Goal: Task Accomplishment & Management: Complete application form

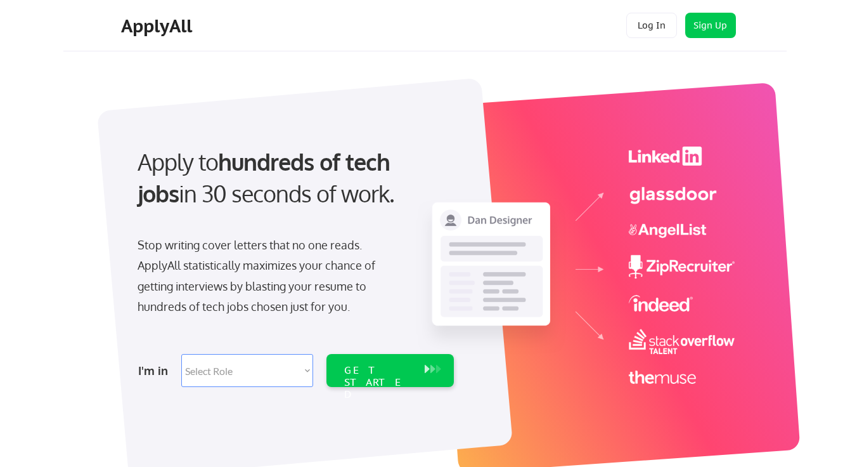
click at [284, 377] on select "Select Role Software Engineering Product Management Customer Success Sales UI/U…" at bounding box center [247, 370] width 132 height 33
select select ""technical_project_program_mgmt""
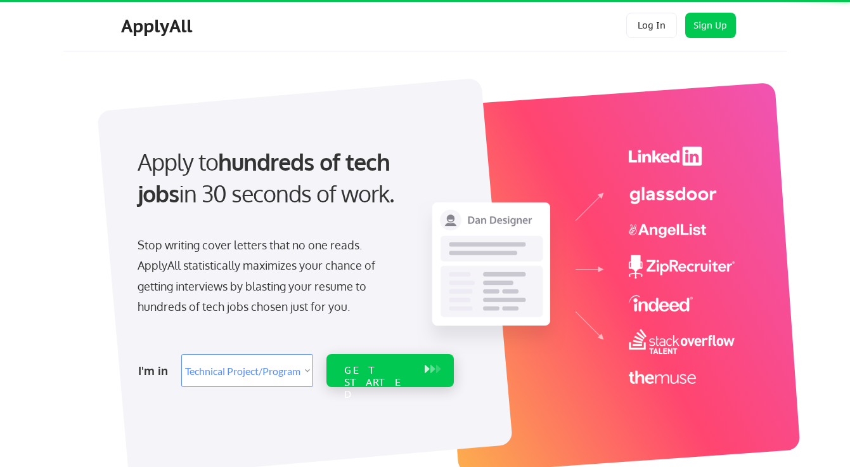
click at [370, 357] on div "GET STARTED" at bounding box center [378, 370] width 81 height 33
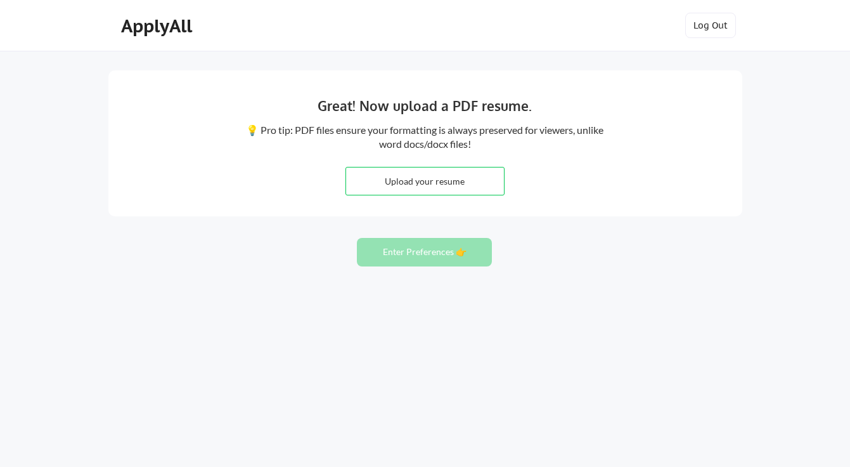
click at [445, 184] on input "file" at bounding box center [425, 180] width 158 height 27
type input "C:\fakepath\Kenya Zeigler Resume - Digital Program and Content Operations Manag…"
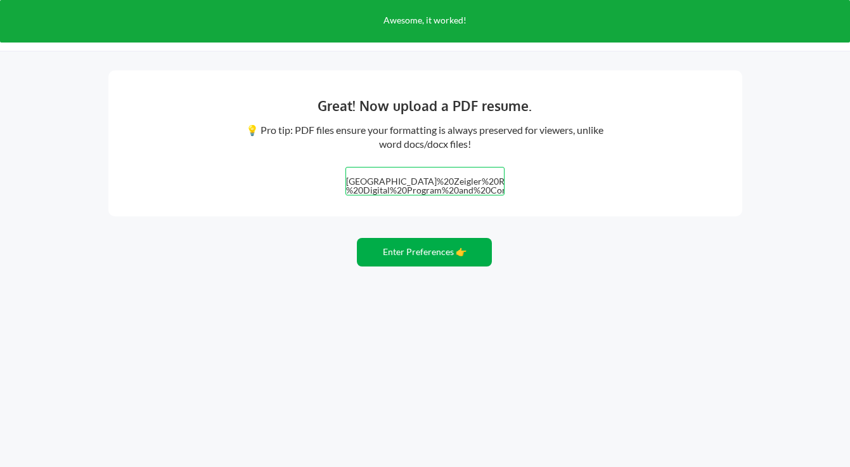
click at [436, 258] on button "Enter Preferences 👉" at bounding box center [424, 252] width 135 height 29
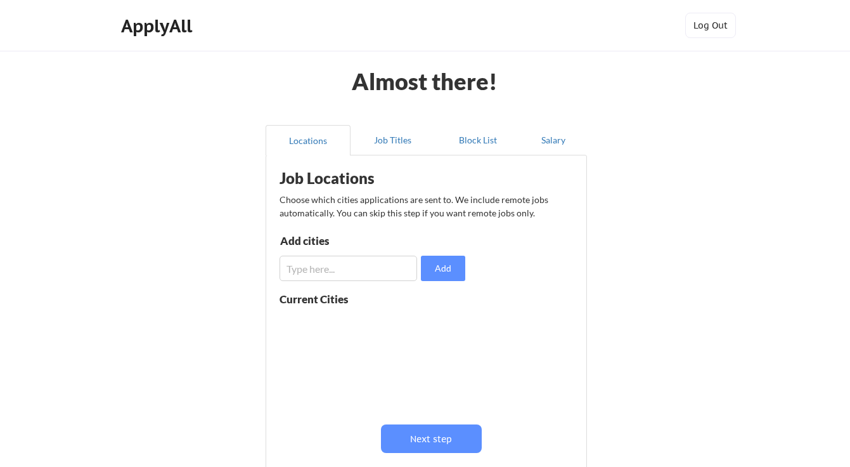
click at [338, 271] on input "input" at bounding box center [349, 268] width 138 height 25
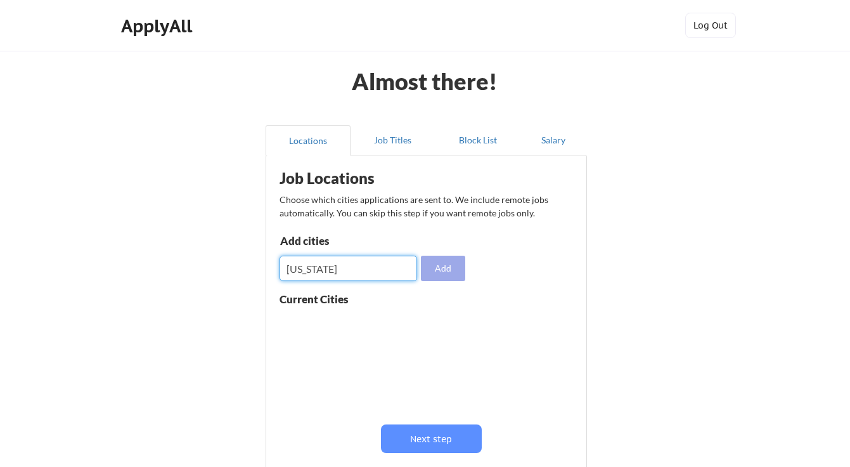
type input "[US_STATE]"
click at [442, 266] on button "Add" at bounding box center [443, 268] width 44 height 25
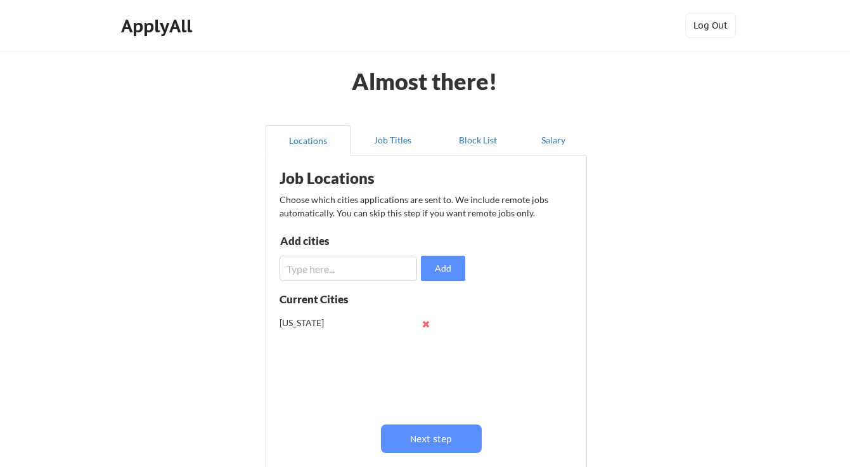
click at [389, 270] on input "input" at bounding box center [349, 268] width 138 height 25
click at [318, 269] on input "input" at bounding box center [349, 268] width 138 height 25
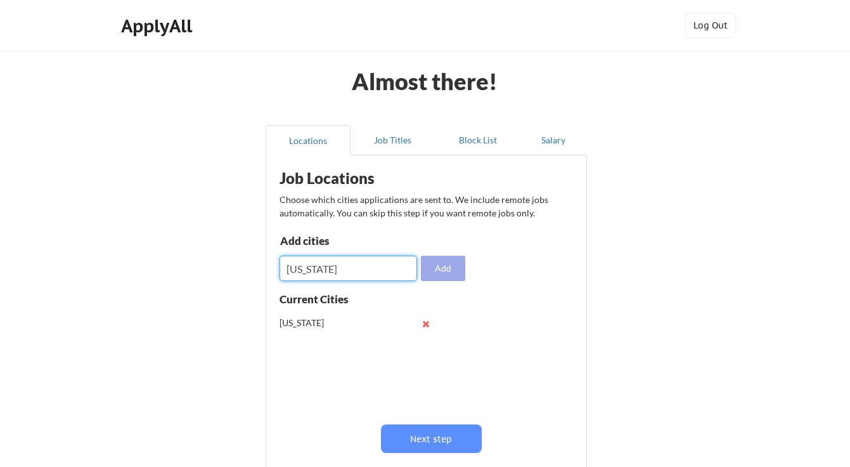
type input "[US_STATE]"
click at [446, 272] on button "Add" at bounding box center [443, 268] width 44 height 25
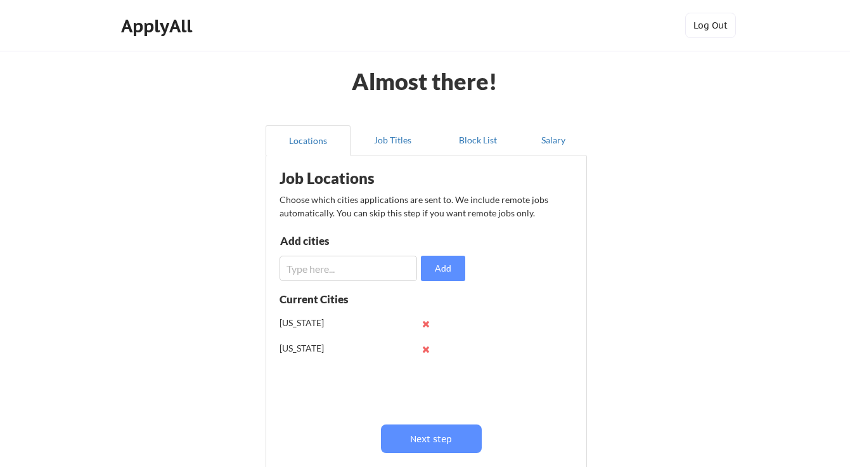
click at [380, 265] on input "input" at bounding box center [349, 268] width 138 height 25
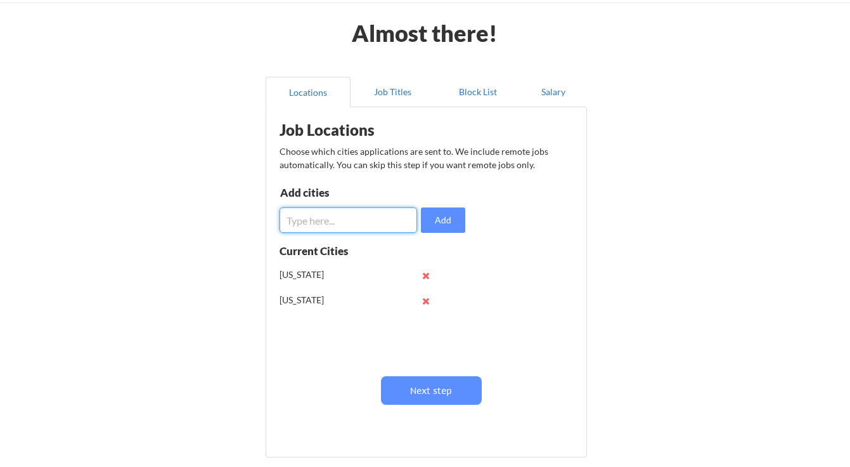
scroll to position [53, 0]
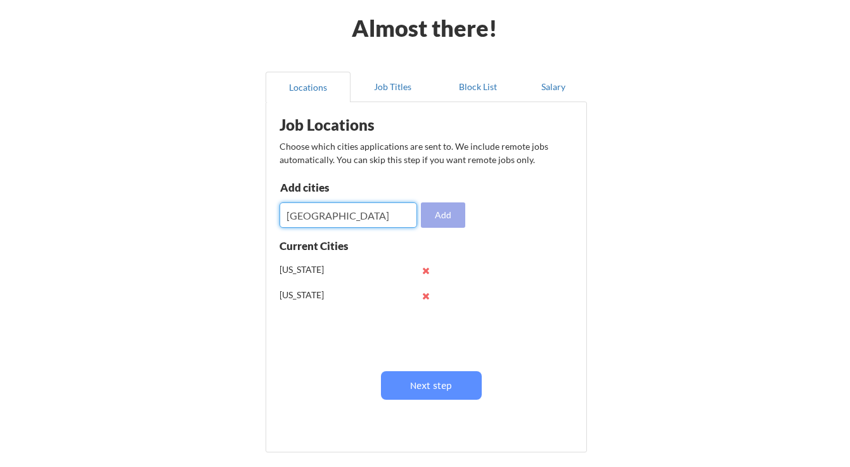
type input "[GEOGRAPHIC_DATA]"
click at [444, 209] on button "Add" at bounding box center [443, 214] width 44 height 25
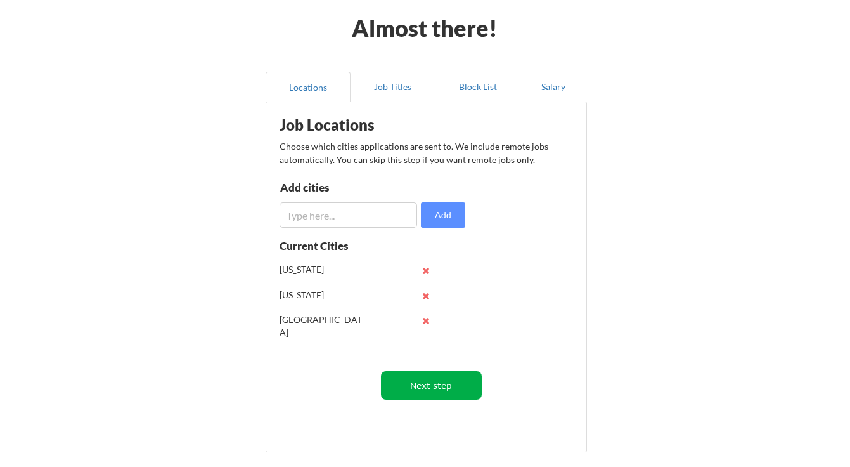
click at [445, 394] on button "Next step" at bounding box center [431, 385] width 101 height 29
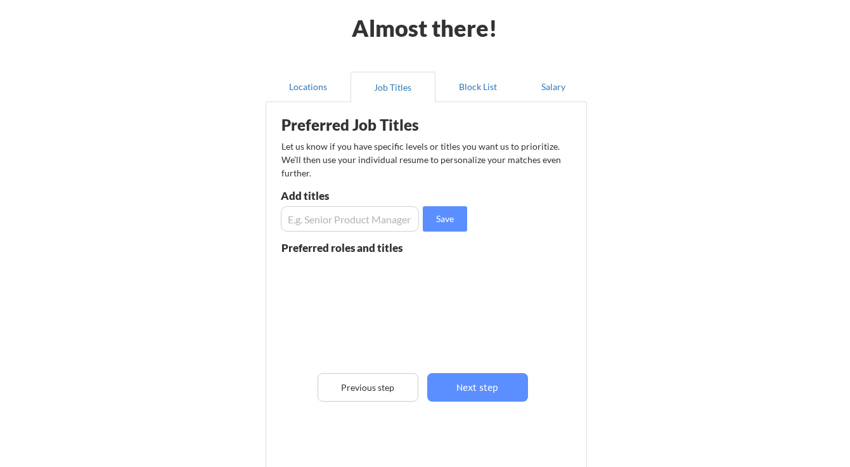
click at [355, 219] on input "input" at bounding box center [350, 218] width 138 height 25
type input "P"
click at [399, 218] on input "input" at bounding box center [350, 218] width 138 height 25
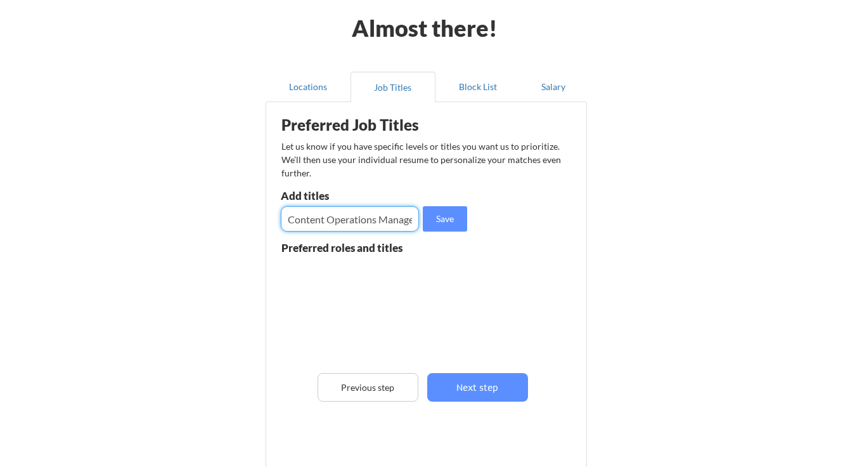
type input "Content Operations Manager"
click at [438, 264] on div at bounding box center [371, 309] width 179 height 100
click at [441, 222] on button "Save" at bounding box center [445, 218] width 44 height 25
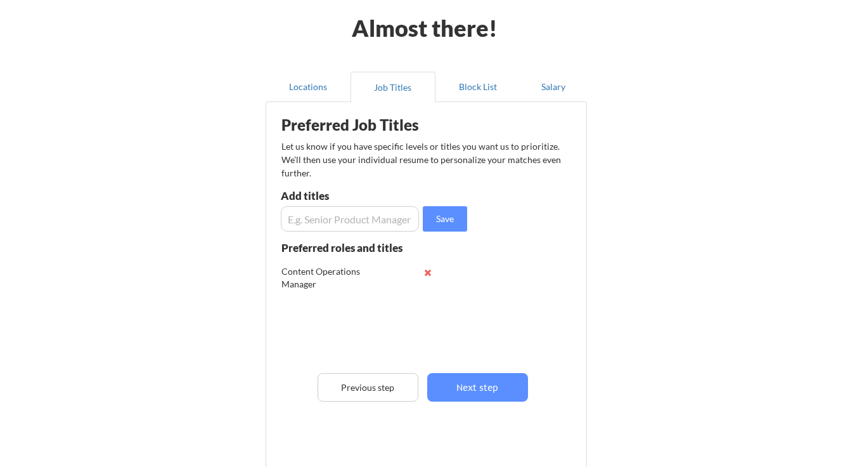
click at [361, 212] on input "input" at bounding box center [350, 218] width 138 height 25
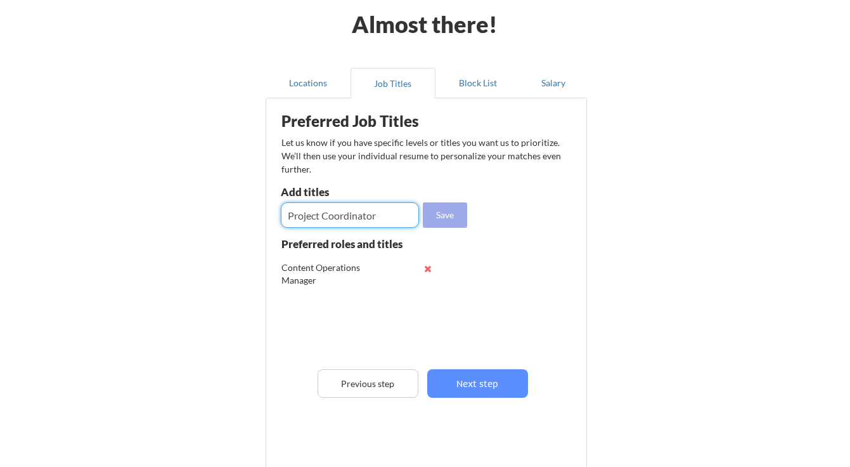
type input "Project Coordinator"
click at [462, 213] on button "Save" at bounding box center [445, 214] width 44 height 25
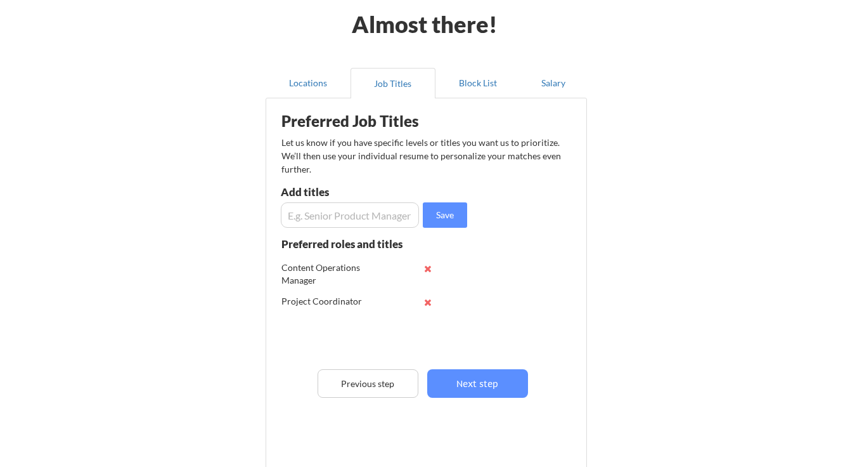
click at [384, 223] on input "input" at bounding box center [350, 214] width 138 height 25
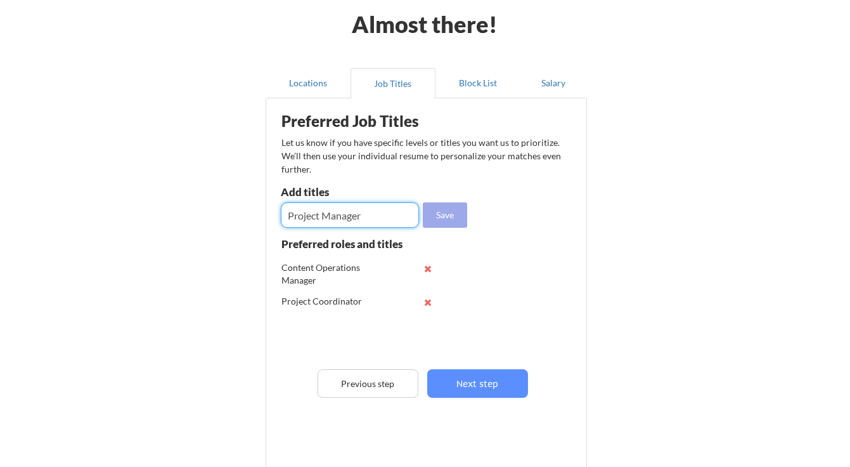
type input "Project Manager"
click at [446, 218] on button "Save" at bounding box center [445, 214] width 44 height 25
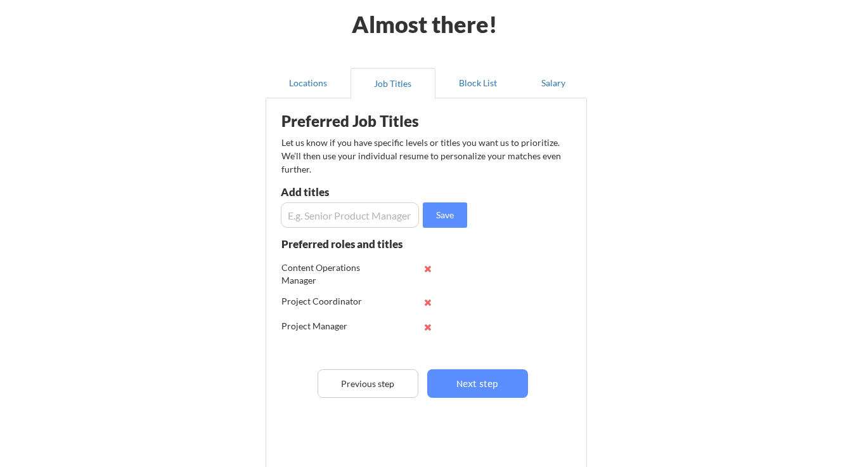
click at [372, 204] on input "input" at bounding box center [350, 214] width 138 height 25
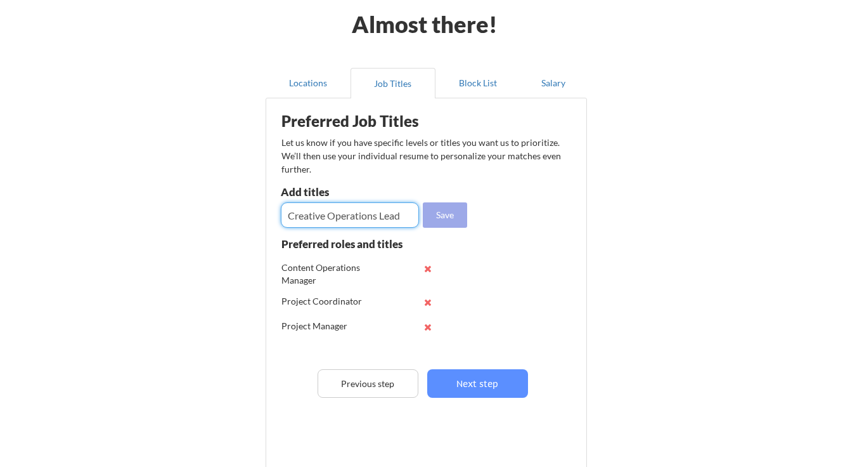
type input "Creative Operations Lead"
click at [448, 207] on button "Save" at bounding box center [445, 214] width 44 height 25
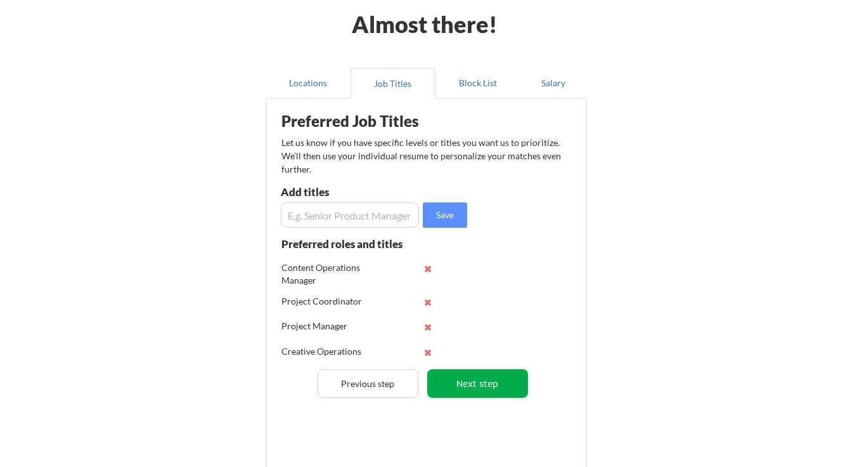
click at [466, 386] on button "Next step" at bounding box center [477, 383] width 101 height 29
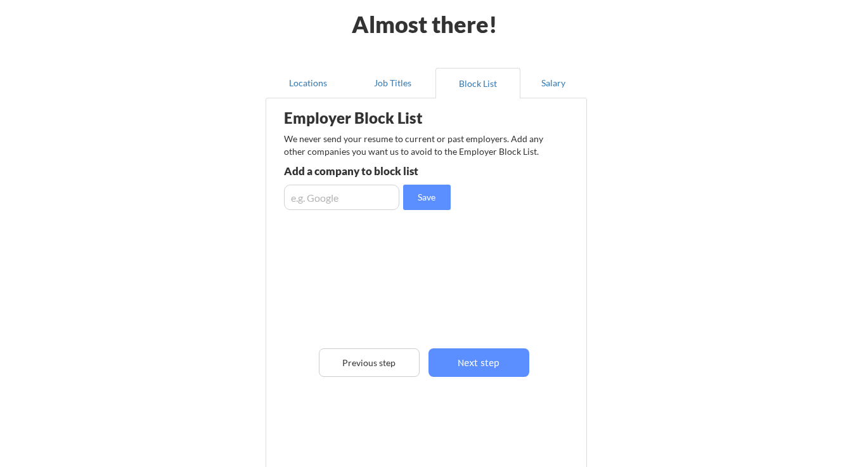
click at [346, 194] on input "input" at bounding box center [341, 197] width 115 height 25
type input "S"
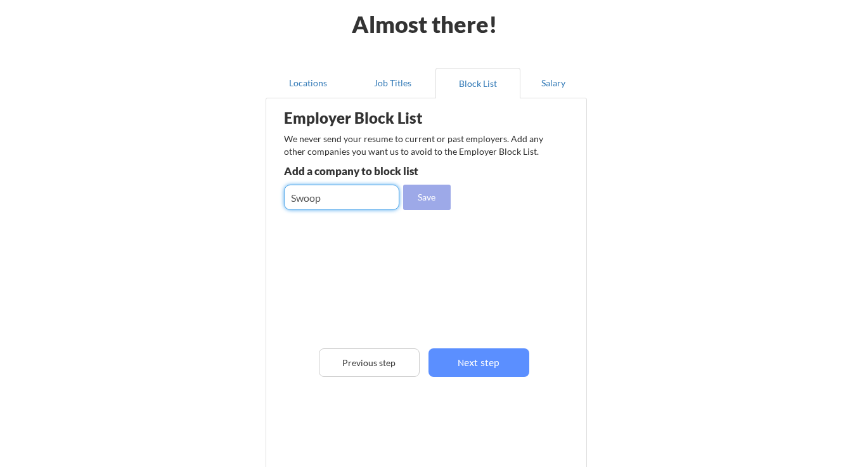
type input "Swoop"
click at [420, 193] on button "Save" at bounding box center [427, 197] width 48 height 25
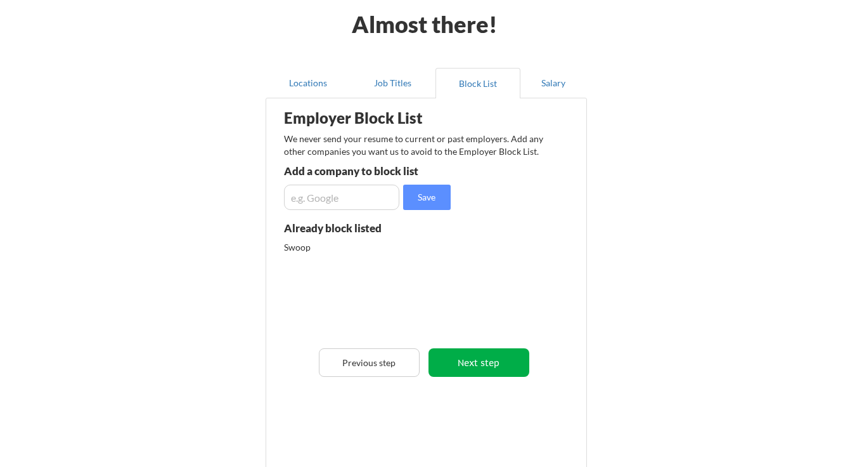
click at [474, 366] on button "Next step" at bounding box center [479, 362] width 101 height 29
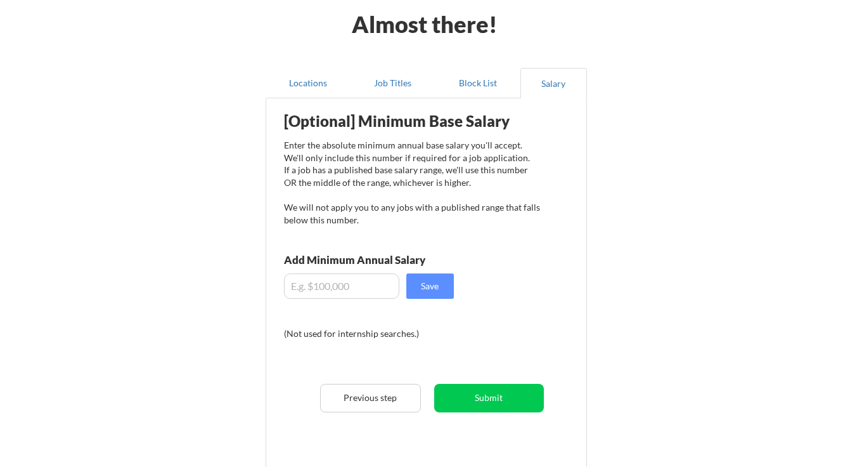
click at [367, 282] on input "input" at bounding box center [341, 285] width 115 height 25
click at [304, 289] on input "input" at bounding box center [341, 285] width 115 height 25
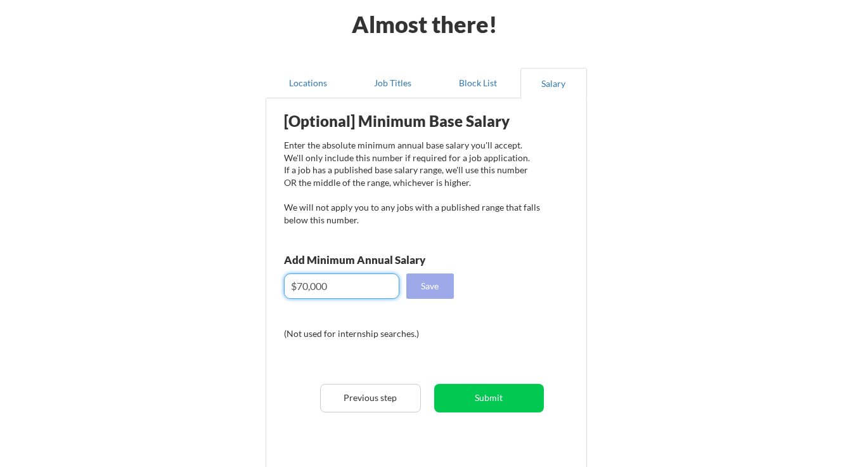
type input "$70,000"
click at [431, 275] on button "Save" at bounding box center [430, 285] width 48 height 25
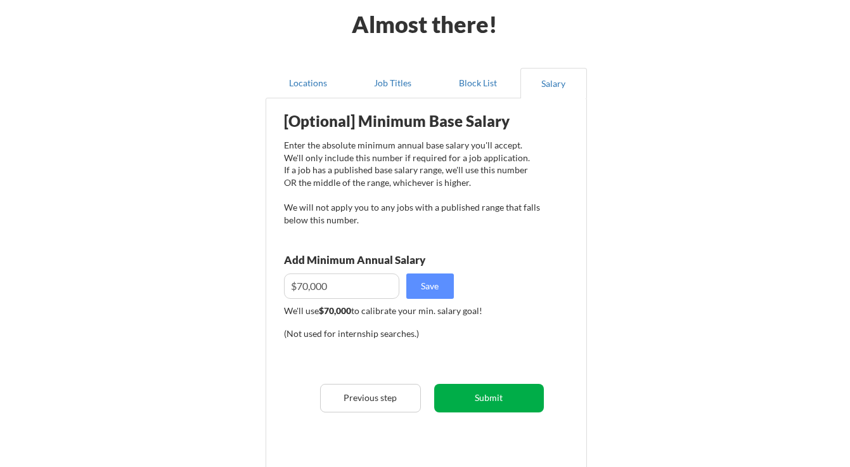
click at [479, 396] on button "Submit" at bounding box center [489, 398] width 110 height 29
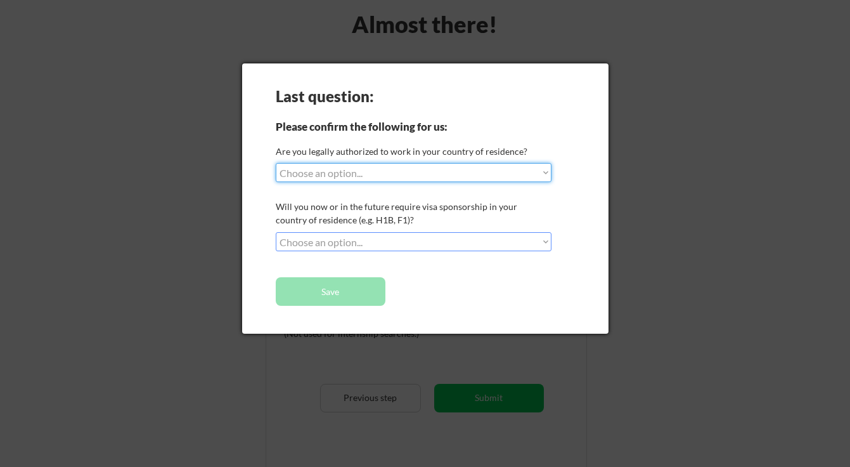
click at [344, 178] on select "Choose an option... Yes, I am a US Citizen Yes, I am a Canadian Citizen Yes, I …" at bounding box center [414, 172] width 276 height 19
select select ""yes__i_am_a_us_citizen""
click at [330, 243] on select "Choose an option... No, I will not need sponsorship Yes, I will need sponsorship" at bounding box center [414, 241] width 276 height 19
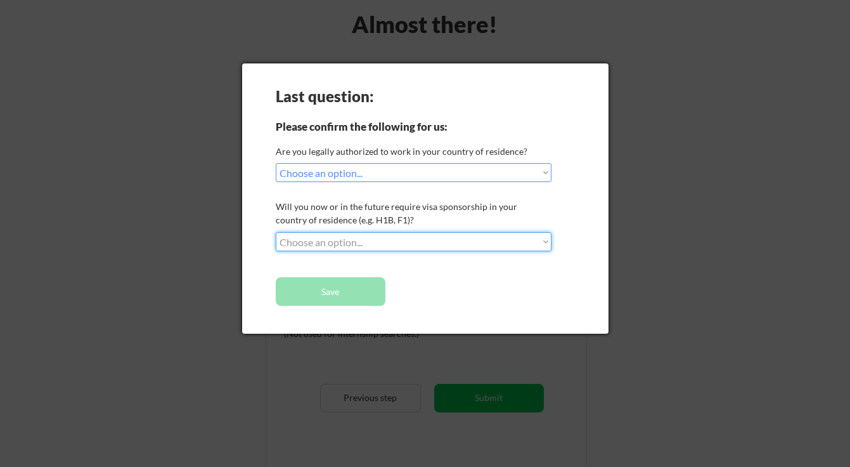
select select ""no__i_will_not_need_sponsorship""
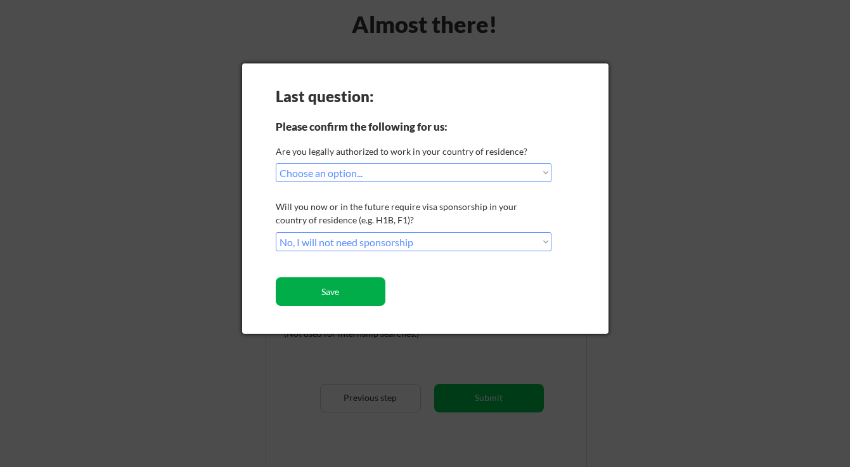
click at [328, 282] on button "Save" at bounding box center [331, 291] width 110 height 29
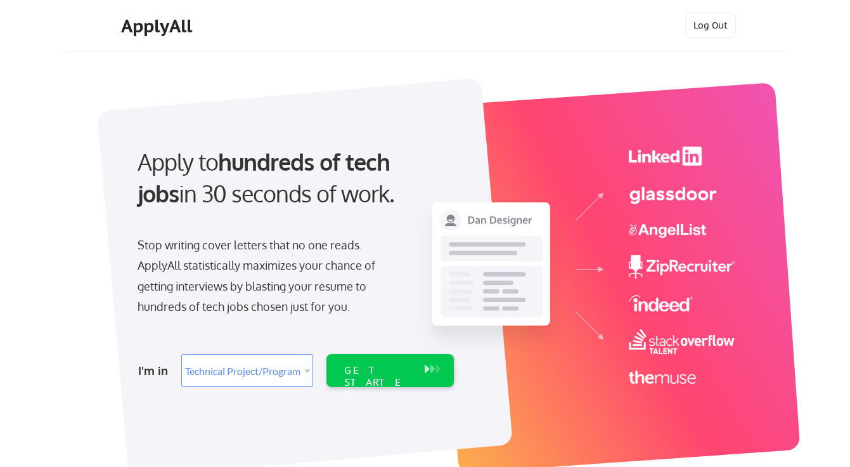
select select ""technical_project_program_mgmt""
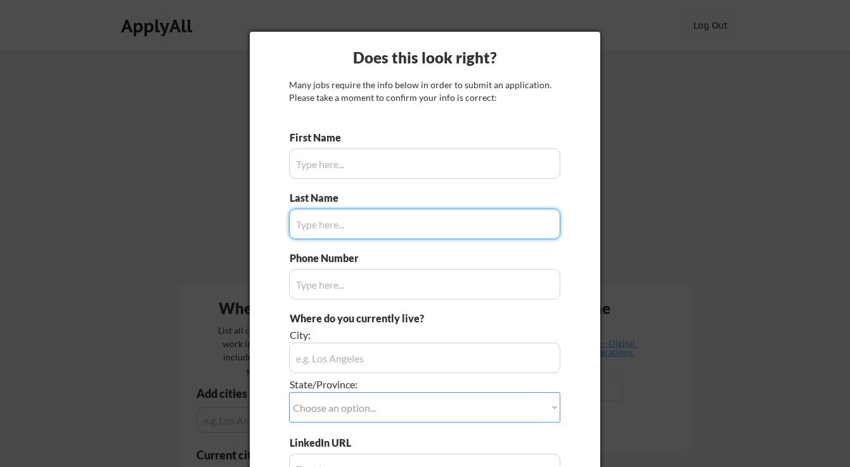
click at [396, 166] on input "input" at bounding box center [424, 163] width 271 height 30
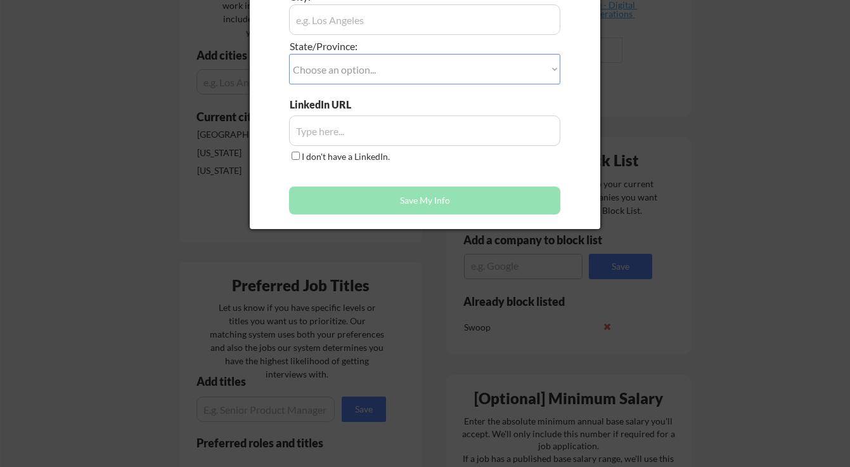
scroll to position [344, 0]
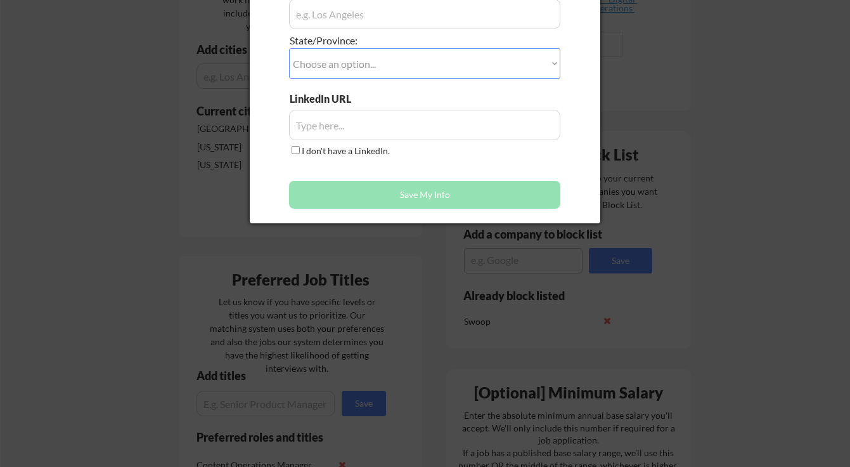
click at [454, 197] on button "Save My Info" at bounding box center [424, 195] width 271 height 28
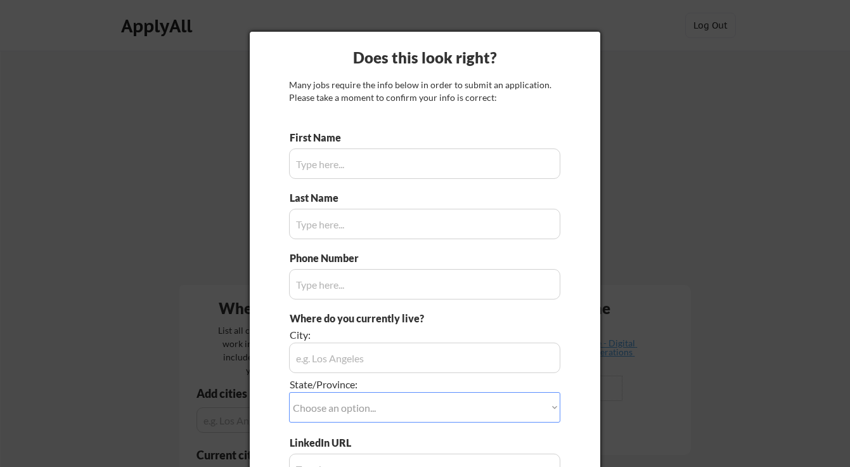
click at [447, 156] on input "input" at bounding box center [424, 163] width 271 height 30
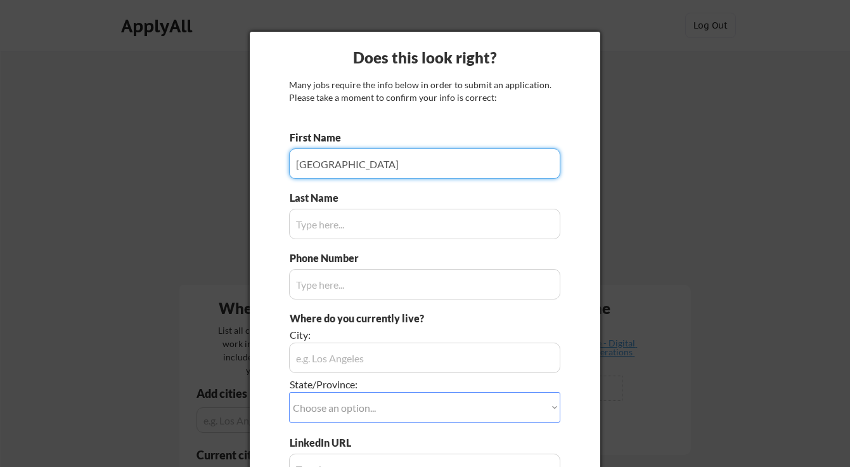
type input "[GEOGRAPHIC_DATA]"
click at [390, 223] on input "input" at bounding box center [424, 224] width 271 height 30
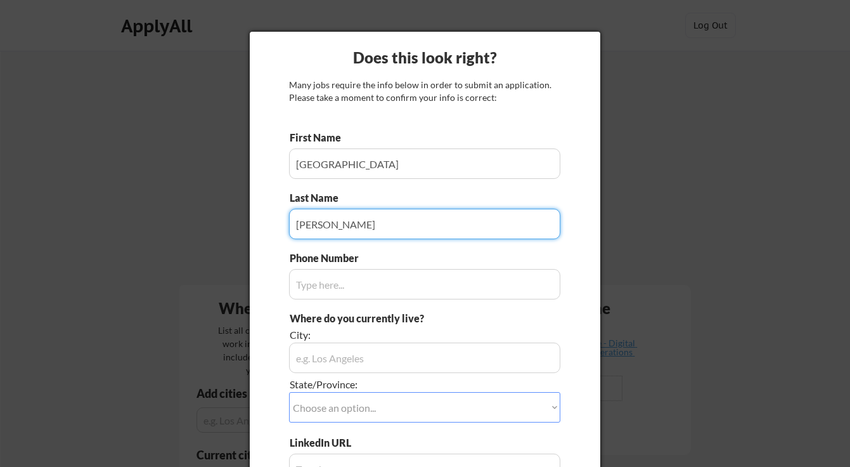
type input "[PERSON_NAME]"
click at [344, 285] on input "input" at bounding box center [424, 284] width 271 height 30
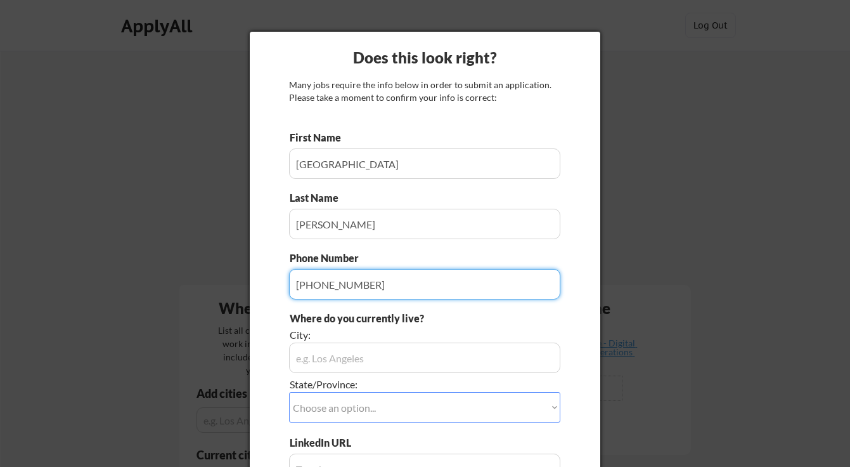
type input "[PHONE_NUMBER]"
click at [341, 353] on input "input" at bounding box center [424, 357] width 271 height 30
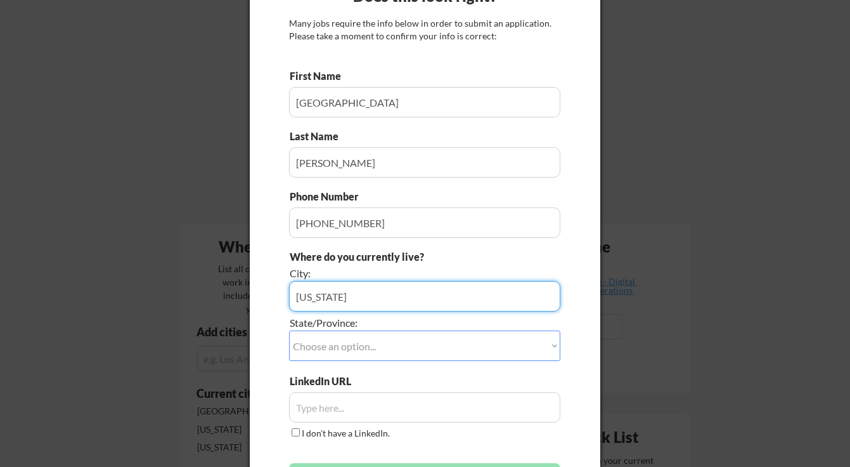
scroll to position [65, 0]
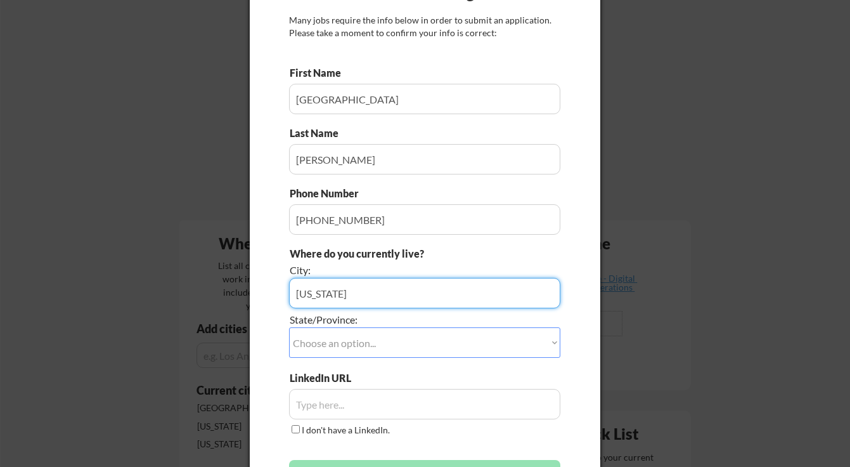
type input "[US_STATE]"
click at [382, 341] on select "Choose an option... Other/Not Applicable [US_STATE] [US_STATE] [GEOGRAPHIC_DATA…" at bounding box center [424, 342] width 271 height 30
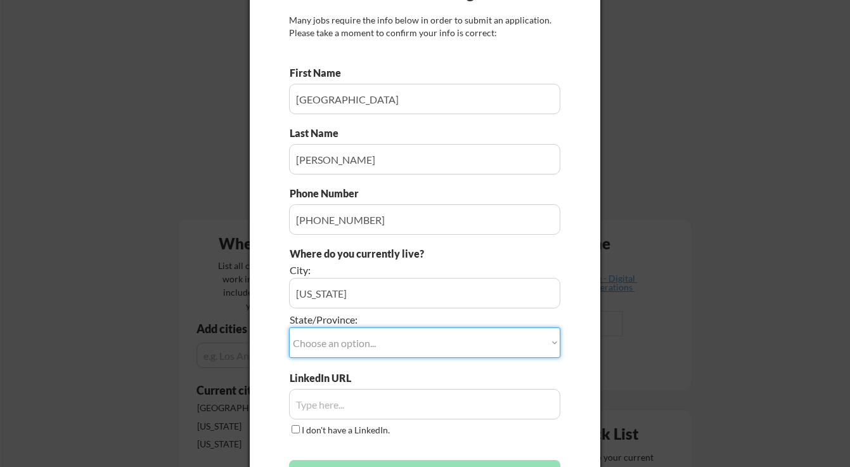
select select ""[US_STATE]""
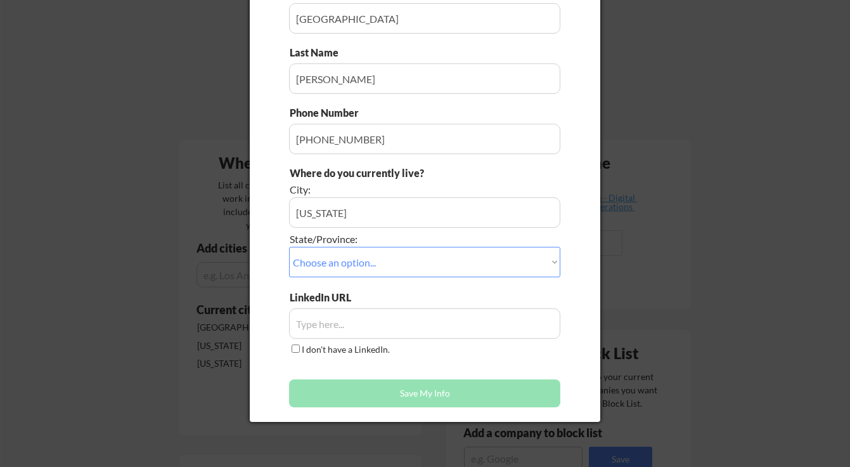
scroll to position [152, 0]
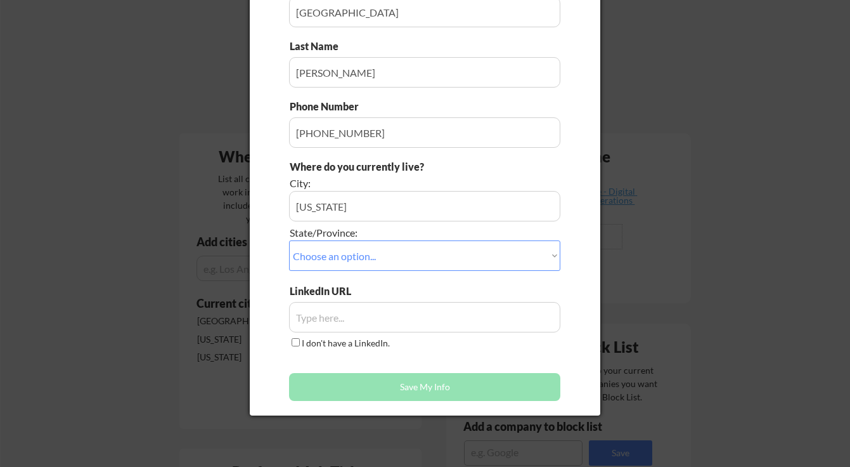
click at [436, 313] on input "input" at bounding box center [424, 317] width 271 height 30
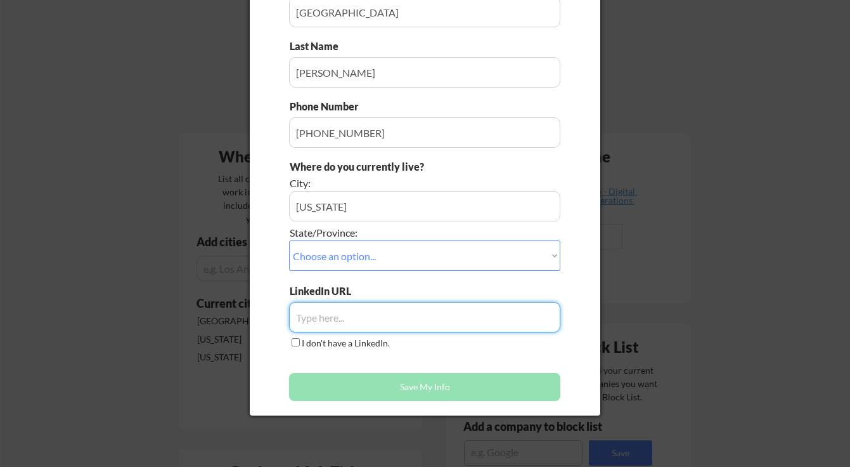
paste input "[URL][DOMAIN_NAME][PERSON_NAME]"
type input "[URL][DOMAIN_NAME][PERSON_NAME]"
click at [421, 362] on div "First Name Last Name Phone Number Where do you currently live? City: State/Prov…" at bounding box center [424, 193] width 271 height 428
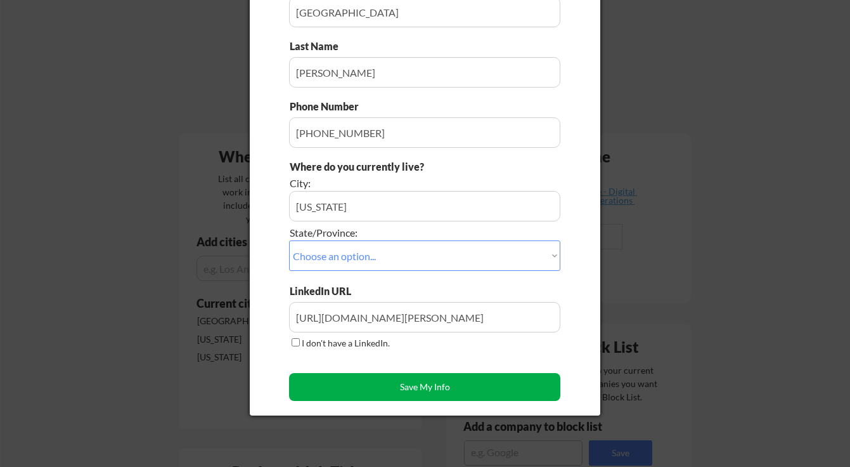
click at [420, 387] on button "Save My Info" at bounding box center [424, 387] width 271 height 28
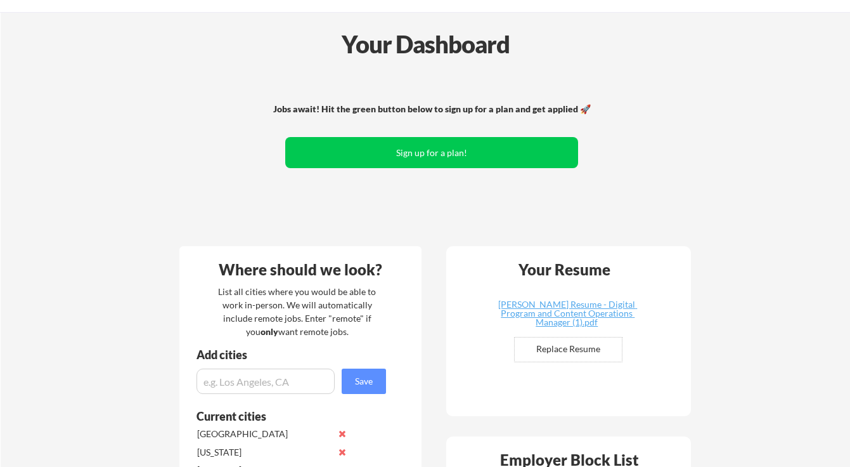
scroll to position [37, 0]
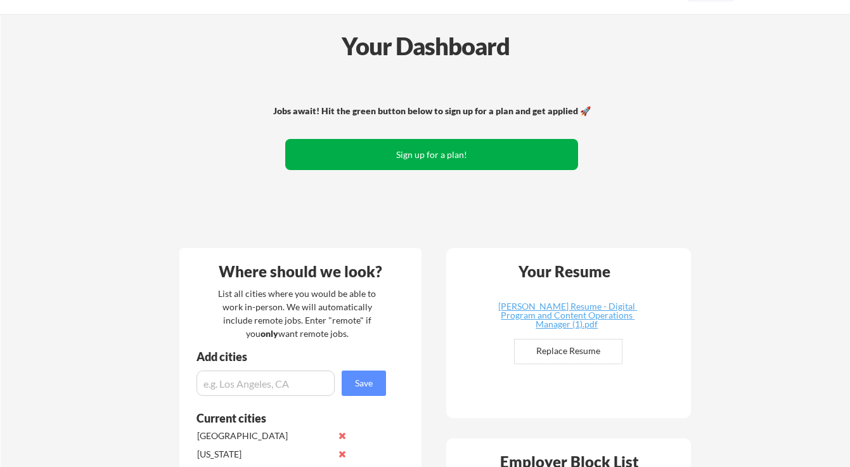
click at [420, 145] on button "Sign up for a plan!" at bounding box center [431, 154] width 293 height 31
